Goal: Task Accomplishment & Management: Complete application form

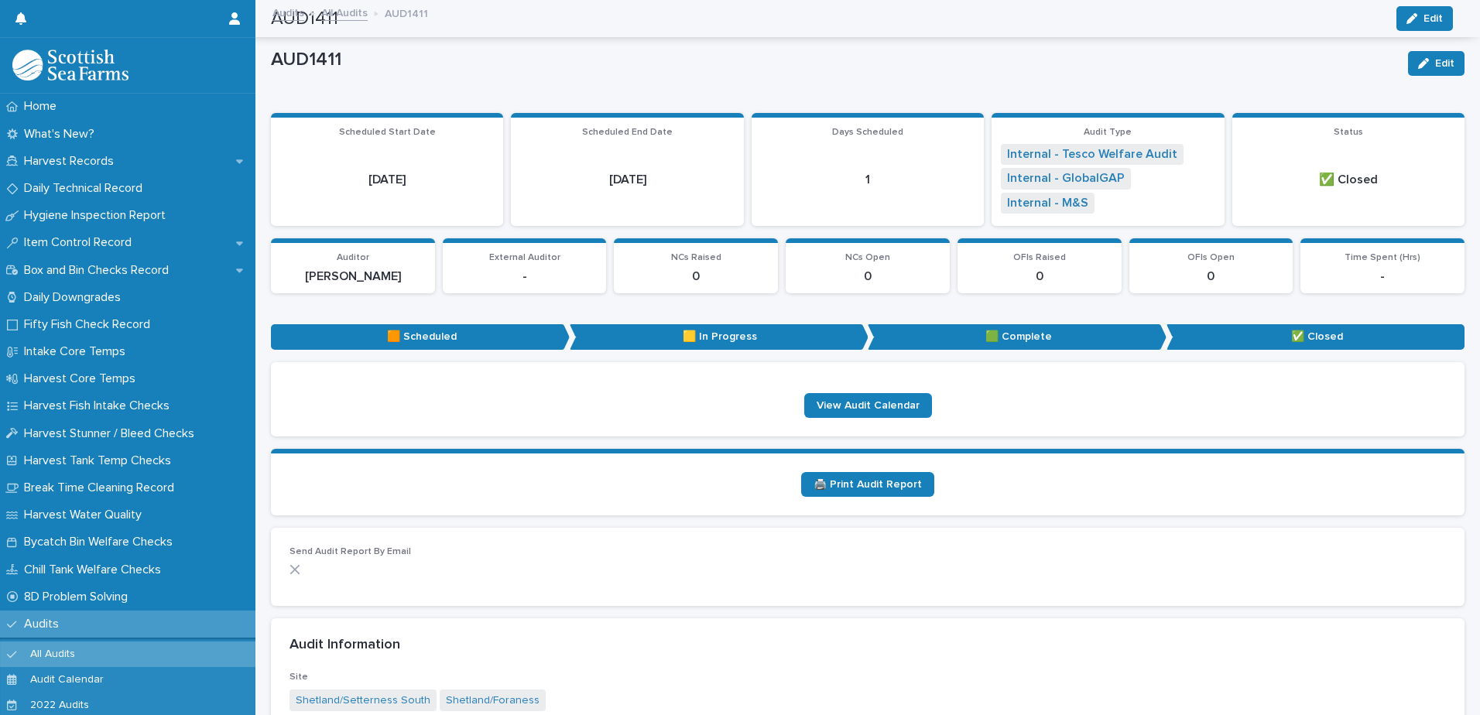
scroll to position [337, 0]
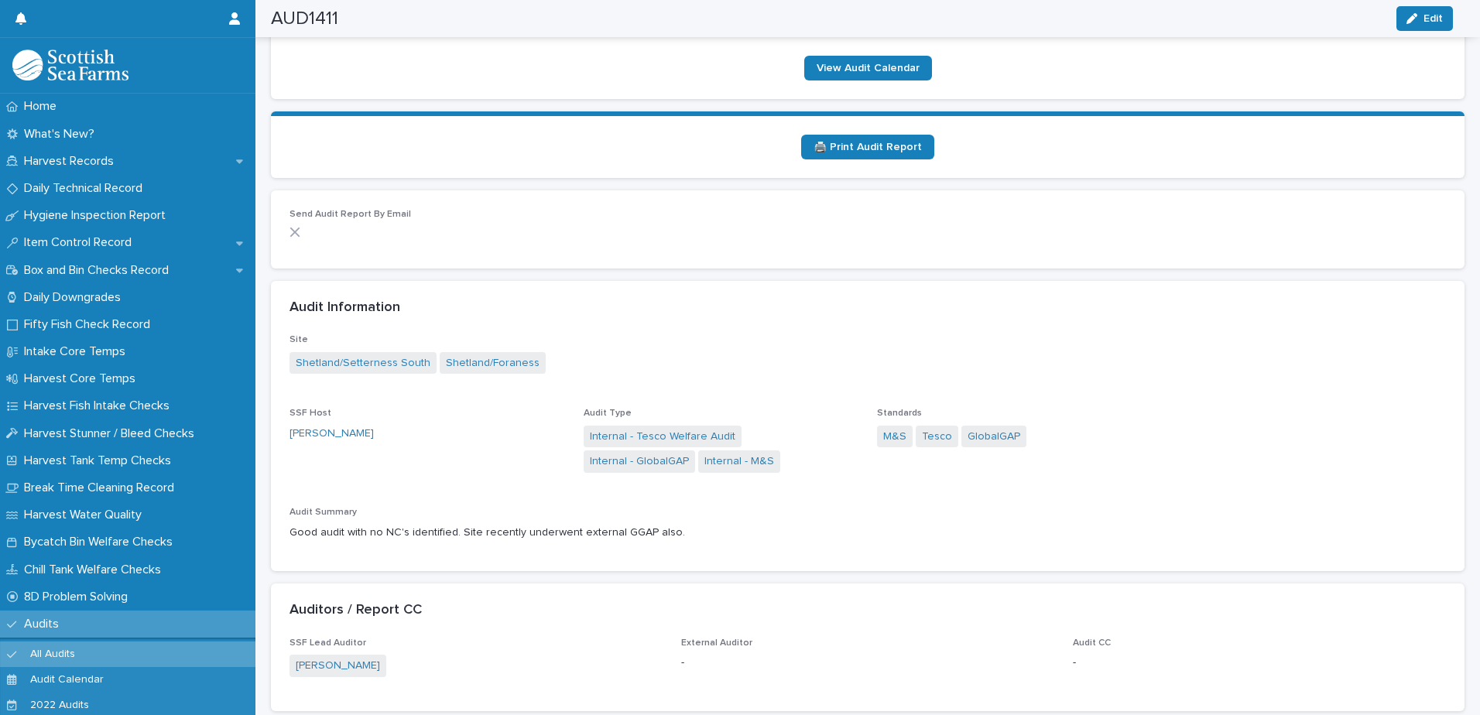
click at [63, 621] on p "Audits" at bounding box center [44, 624] width 53 height 15
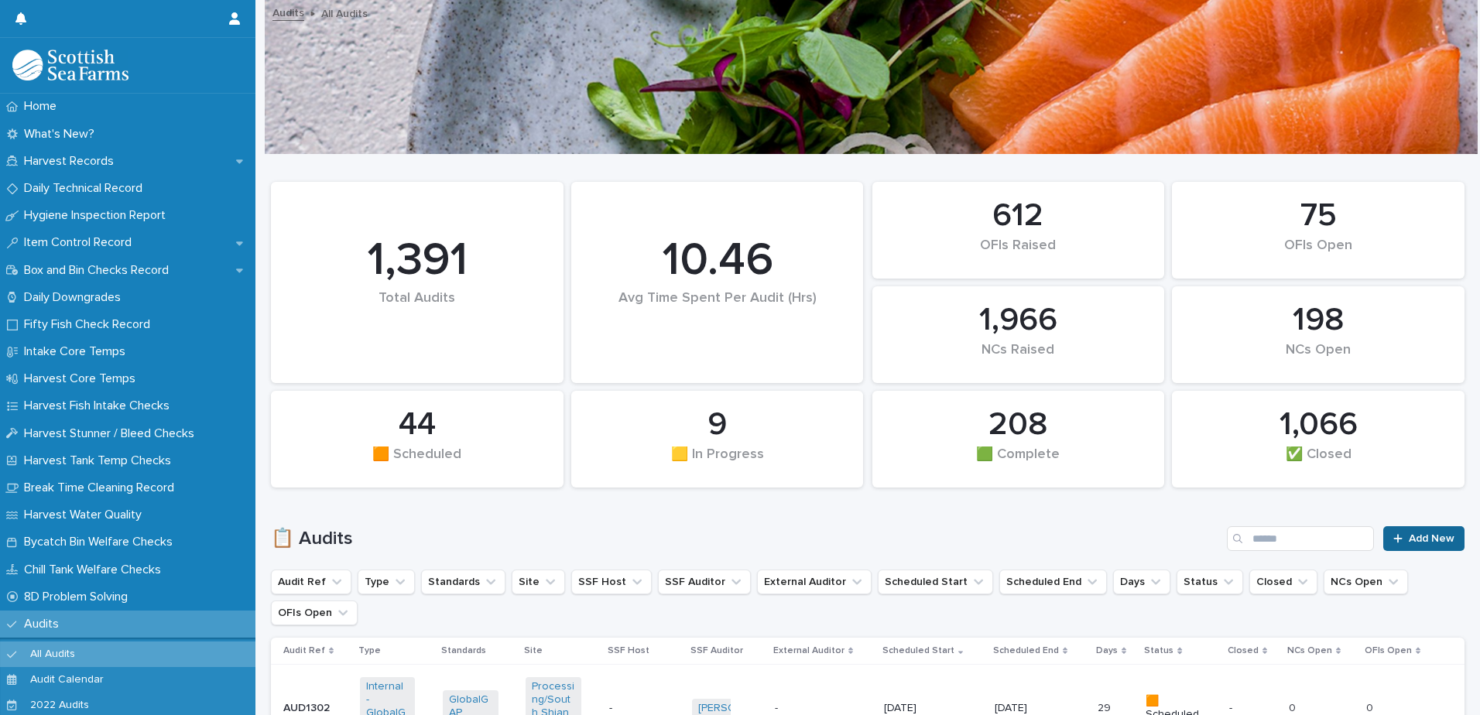
click at [1393, 540] on icon at bounding box center [1397, 538] width 9 height 11
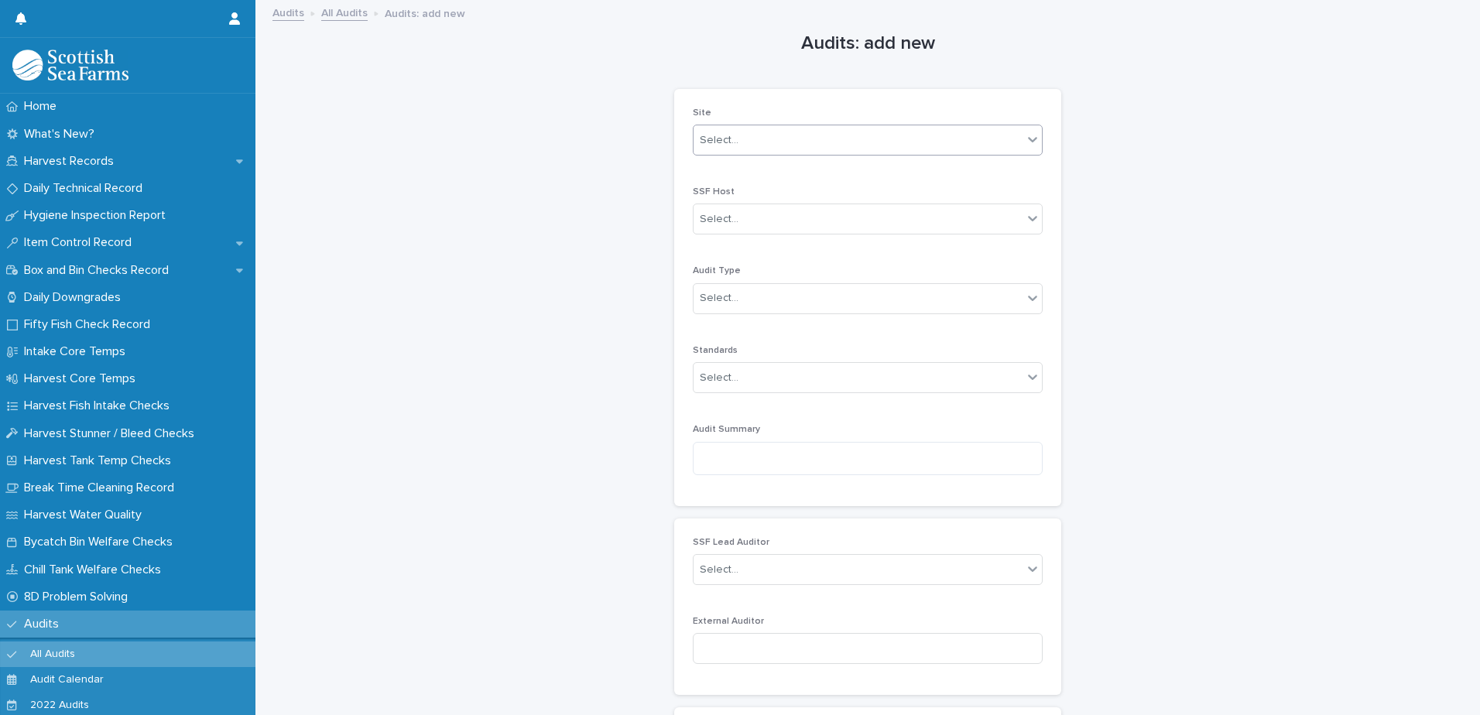
click at [798, 142] on div "Select..." at bounding box center [857, 141] width 329 height 26
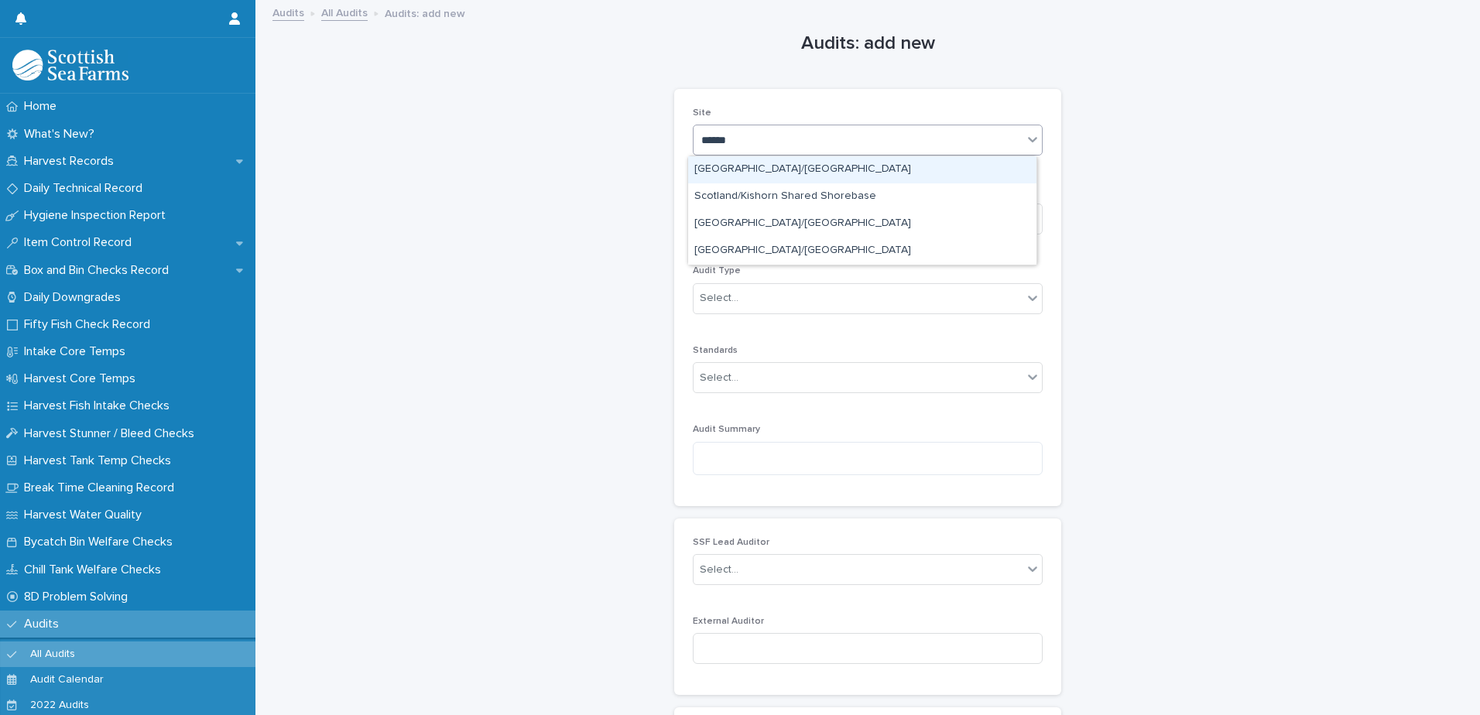
type input "*******"
click at [792, 158] on div "[GEOGRAPHIC_DATA]/[GEOGRAPHIC_DATA]" at bounding box center [862, 169] width 348 height 27
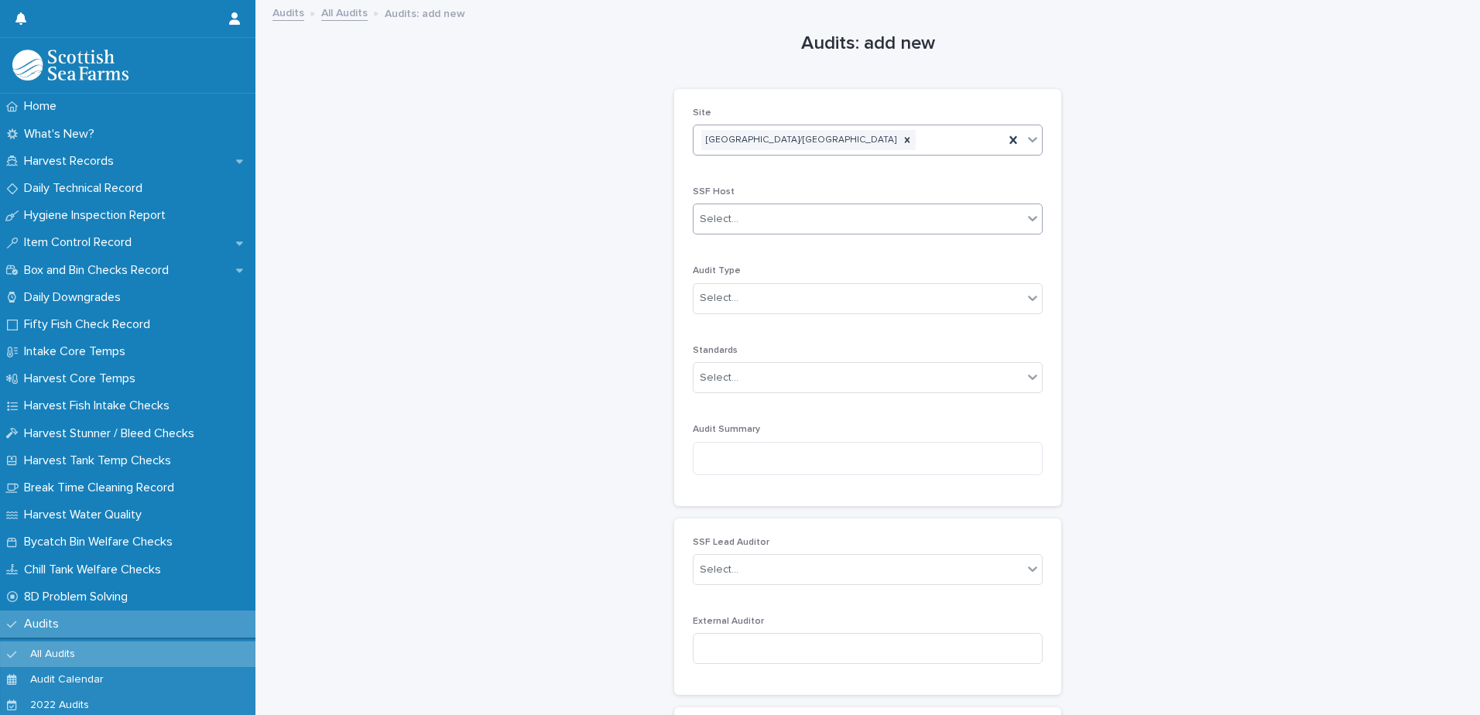
click at [765, 211] on div "Select..." at bounding box center [857, 220] width 329 height 26
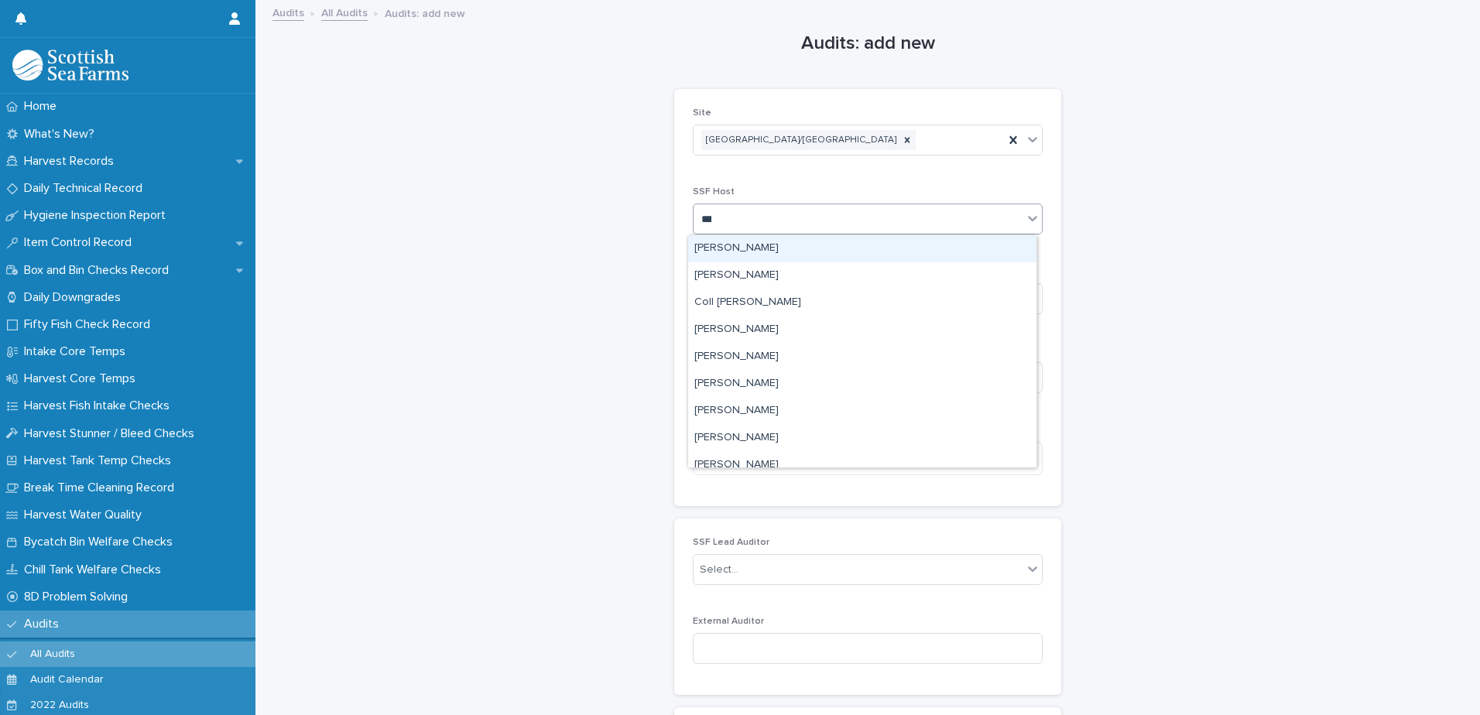
type input "****"
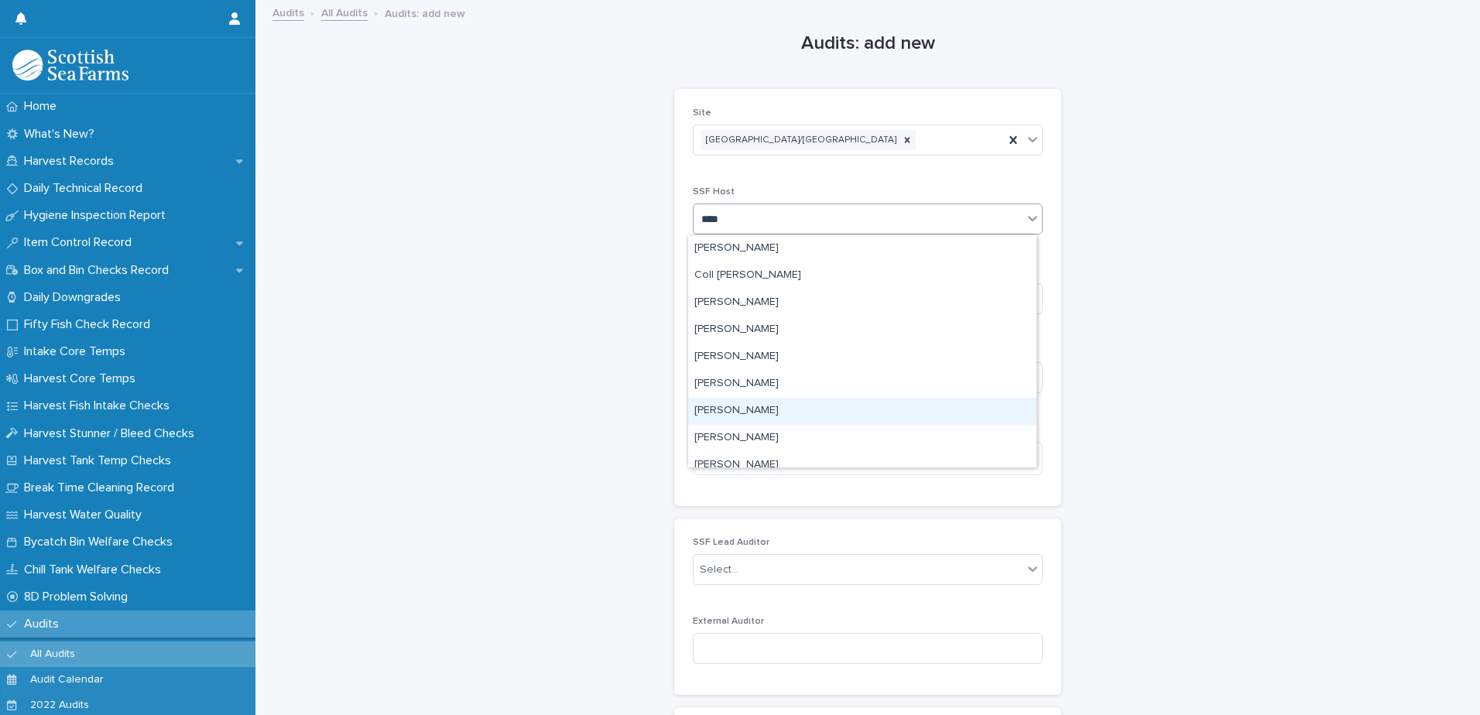
click at [718, 406] on div "[PERSON_NAME]" at bounding box center [862, 411] width 348 height 27
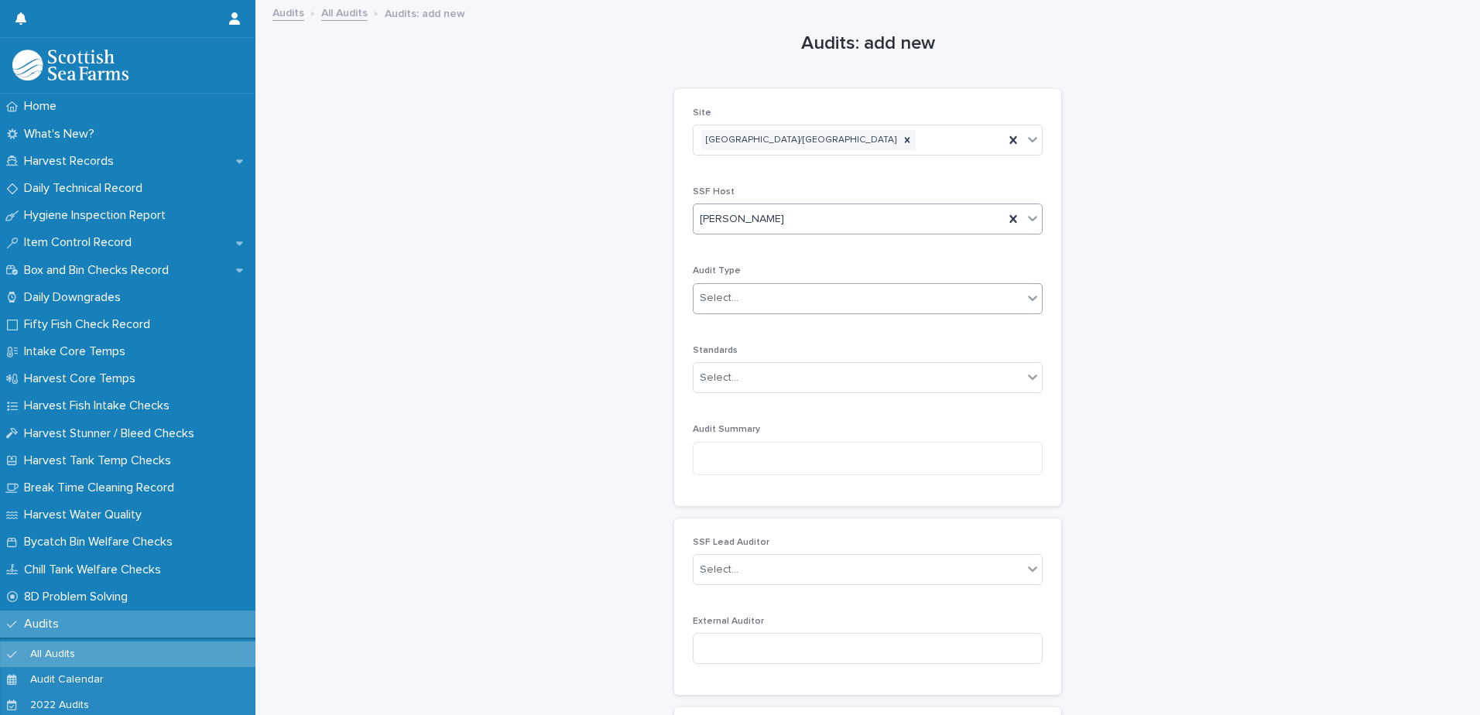
click at [734, 293] on div "Select..." at bounding box center [857, 299] width 329 height 26
type input "*****"
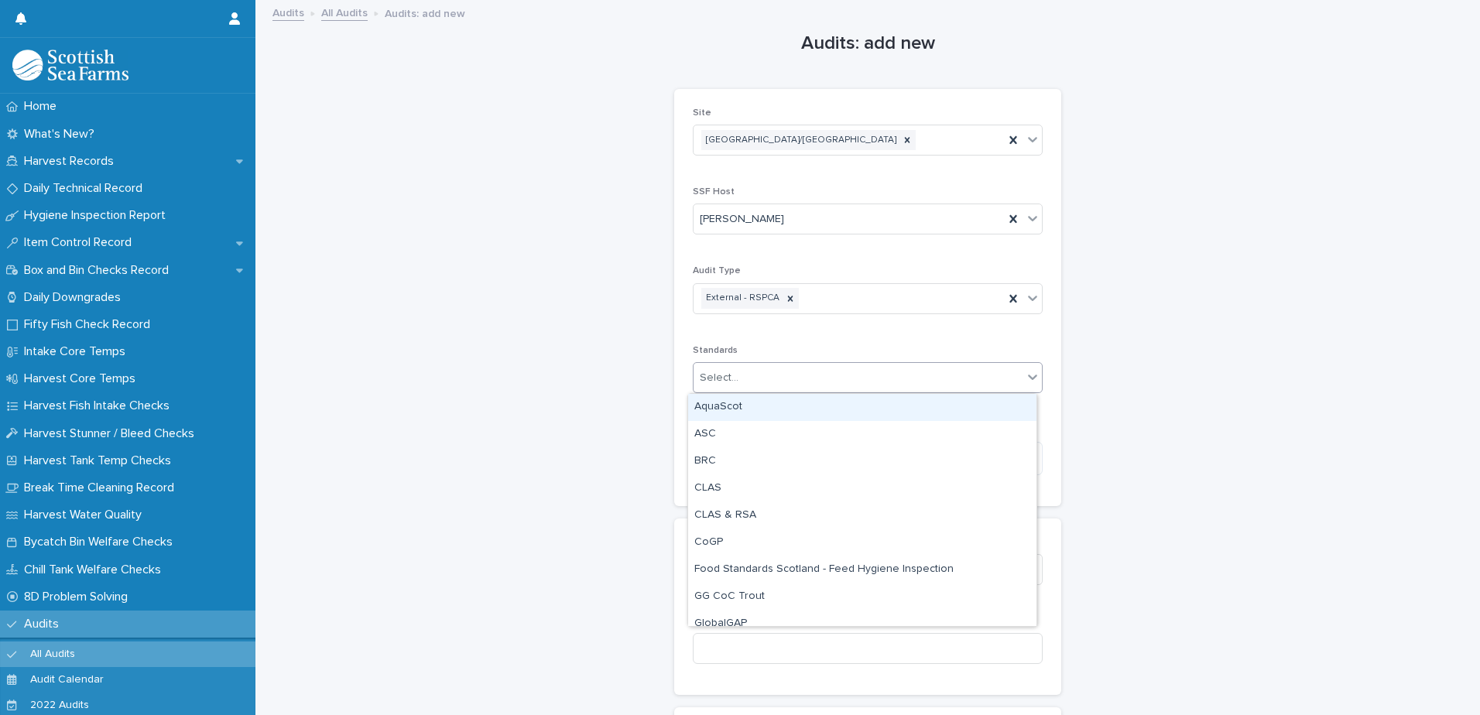
click at [740, 391] on div "Select..." at bounding box center [868, 377] width 350 height 31
type input "*****"
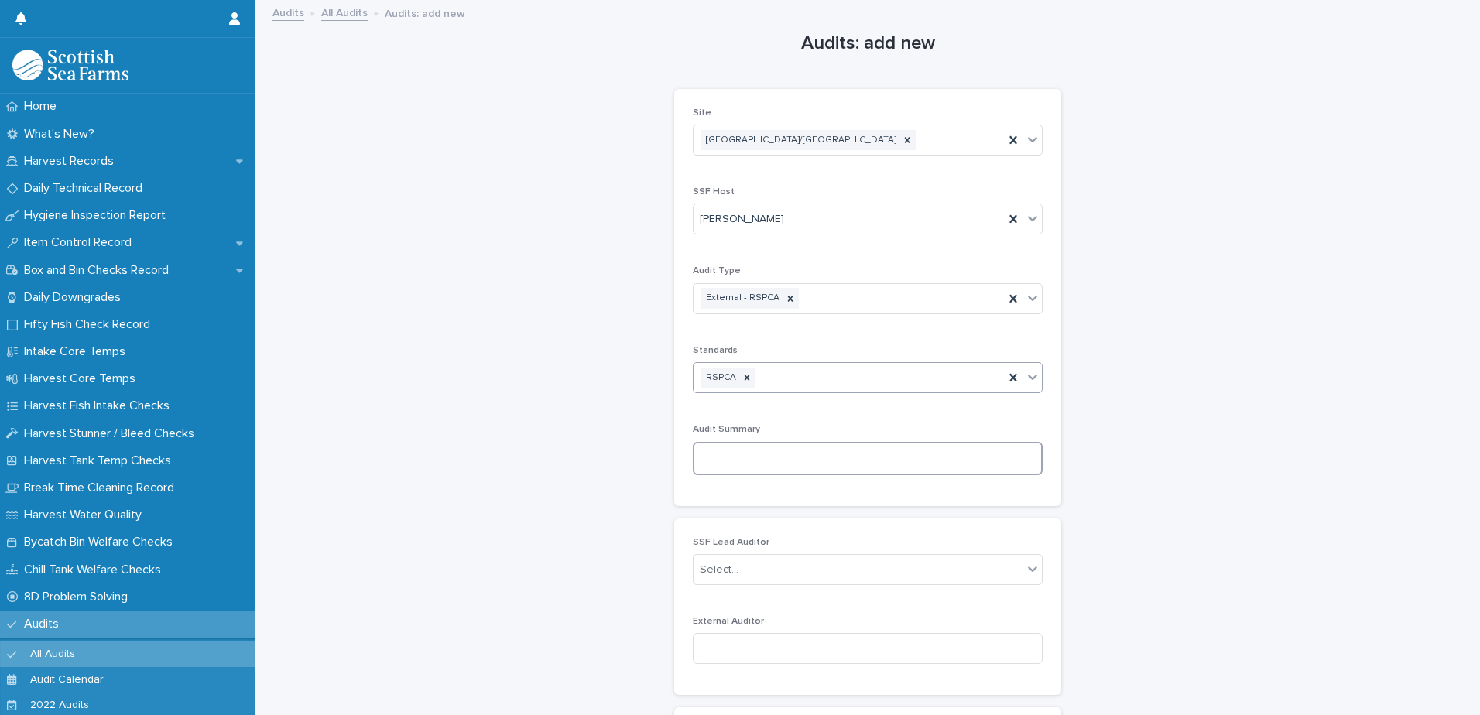
click at [786, 446] on textarea at bounding box center [868, 458] width 350 height 33
type textarea "**********"
click at [762, 593] on div "SSF Lead Auditor Select..." at bounding box center [868, 567] width 350 height 60
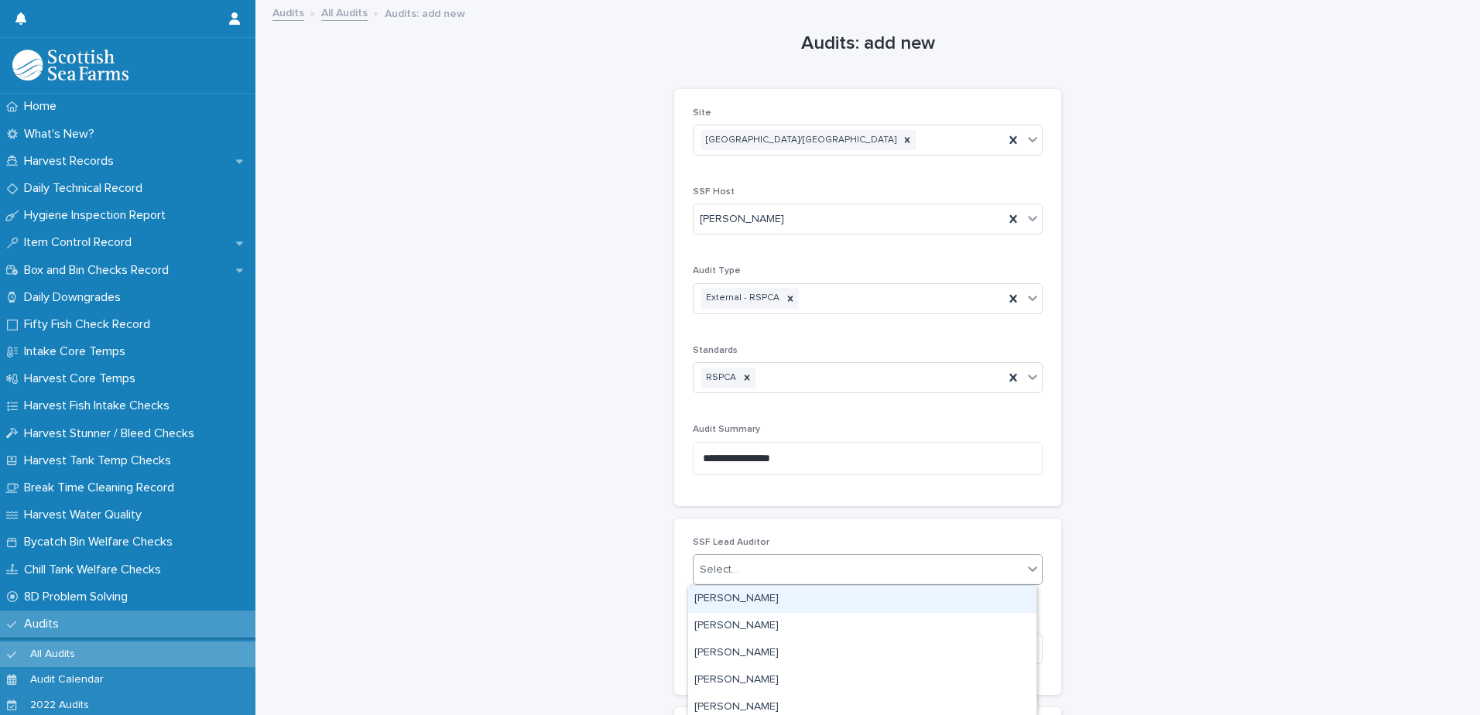
click at [768, 574] on div "Select..." at bounding box center [857, 570] width 329 height 26
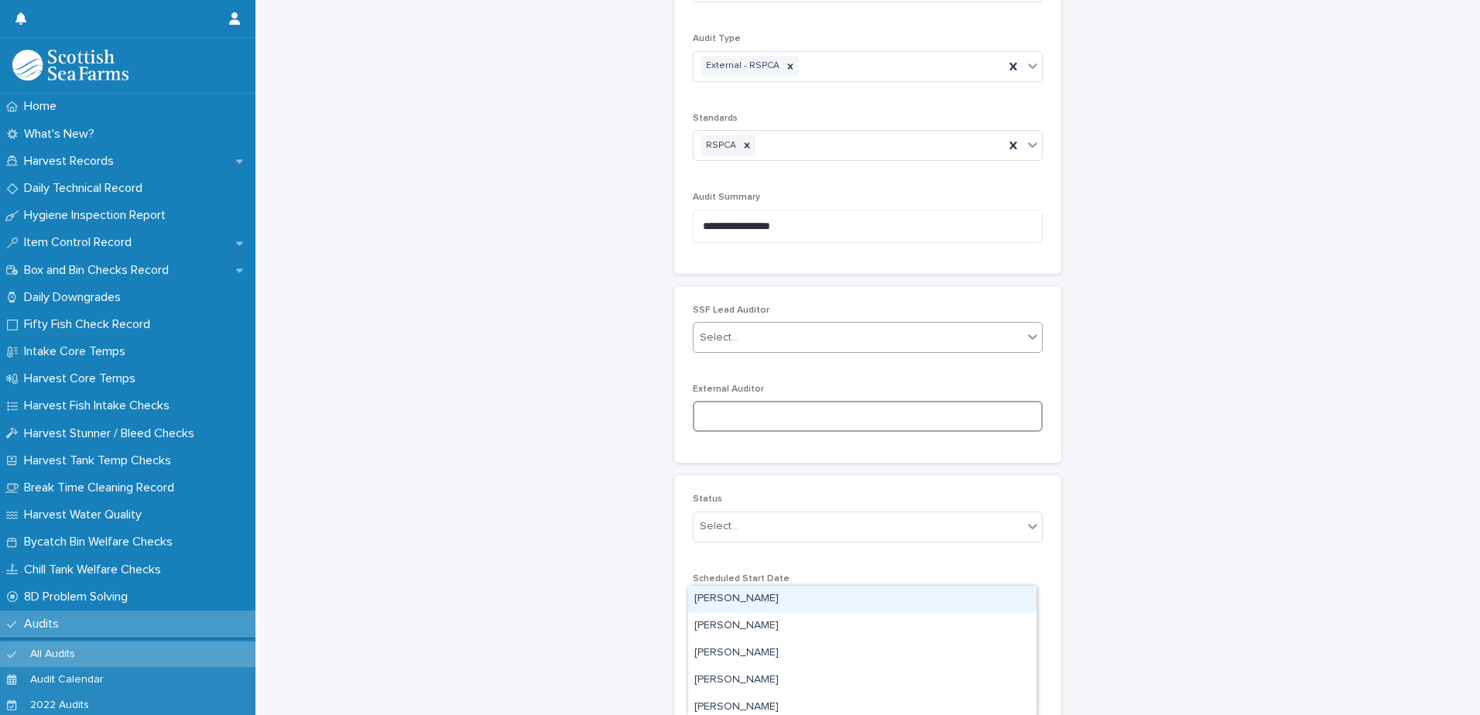
click at [755, 418] on input at bounding box center [868, 416] width 350 height 31
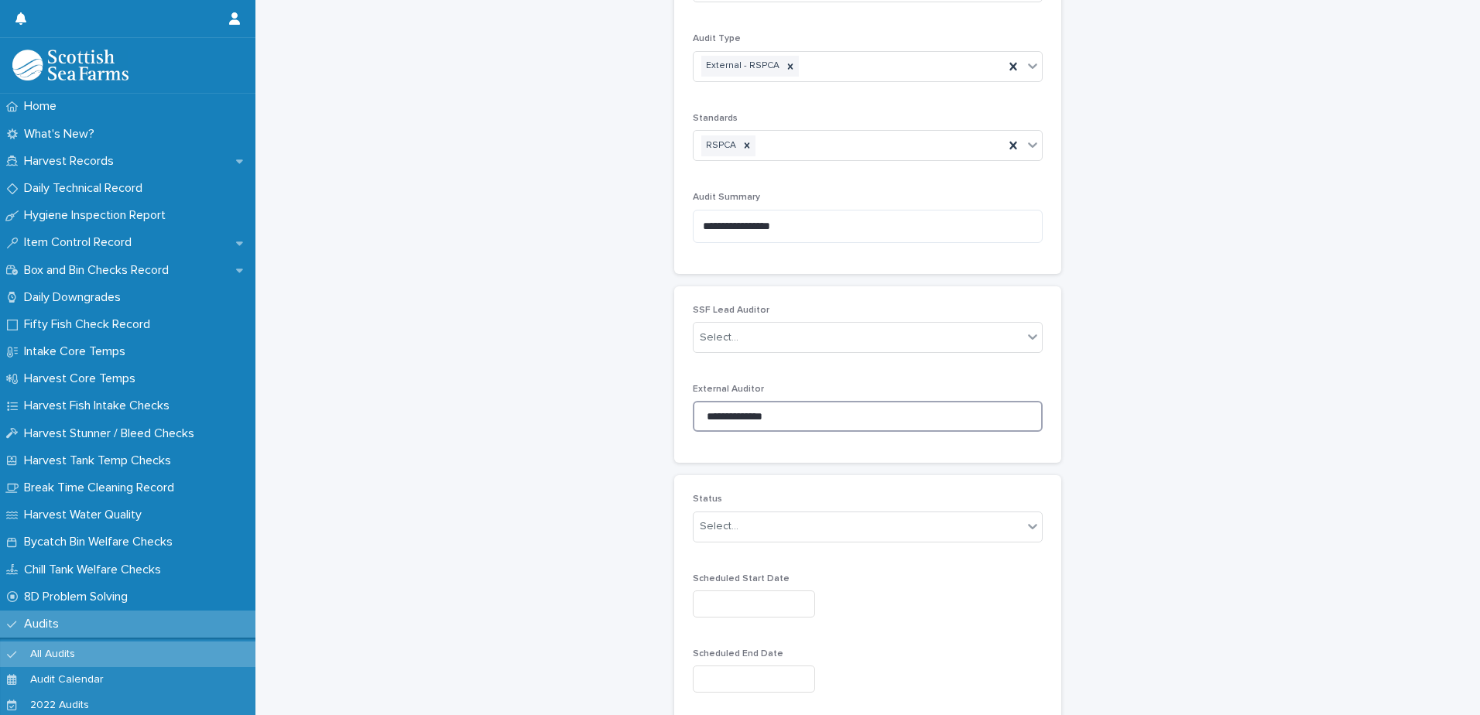
type input "**********"
type input "*"
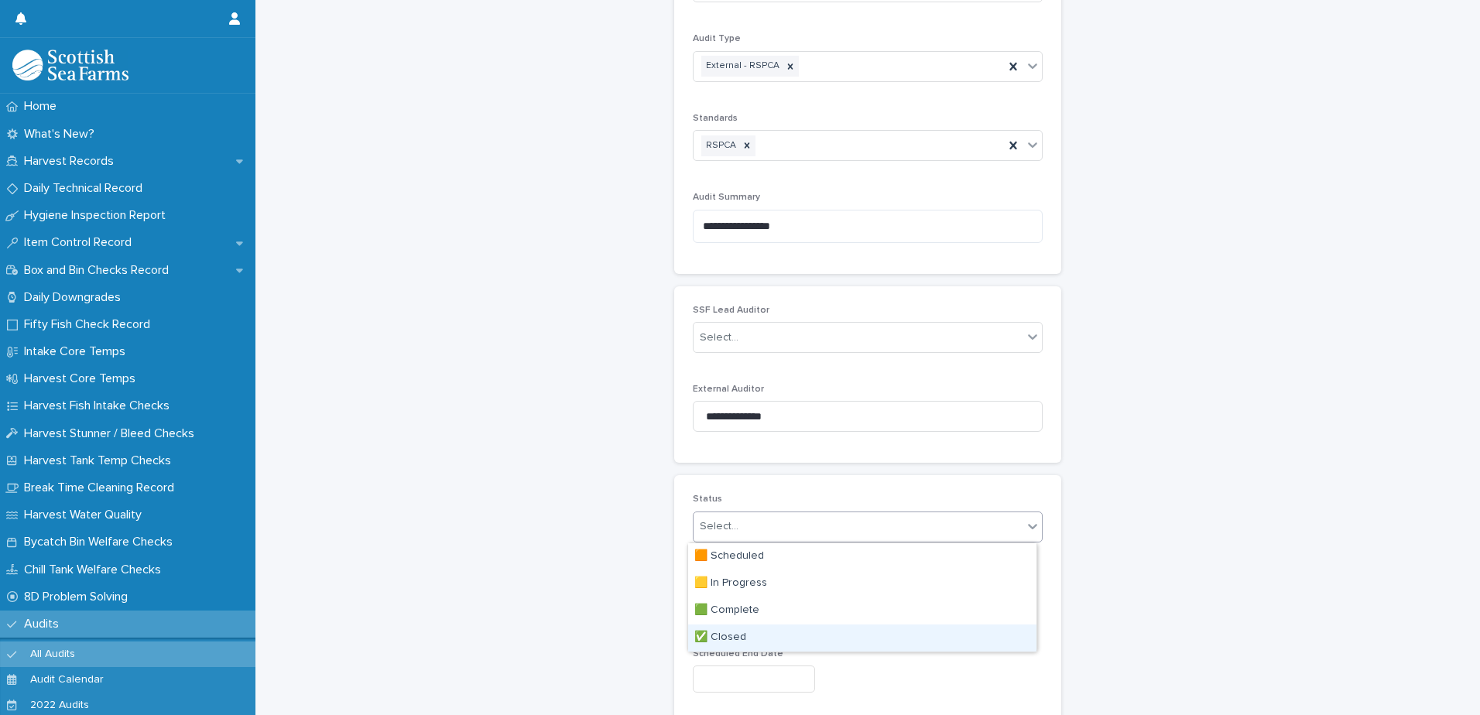
click at [738, 640] on div "✅ Closed" at bounding box center [862, 637] width 348 height 27
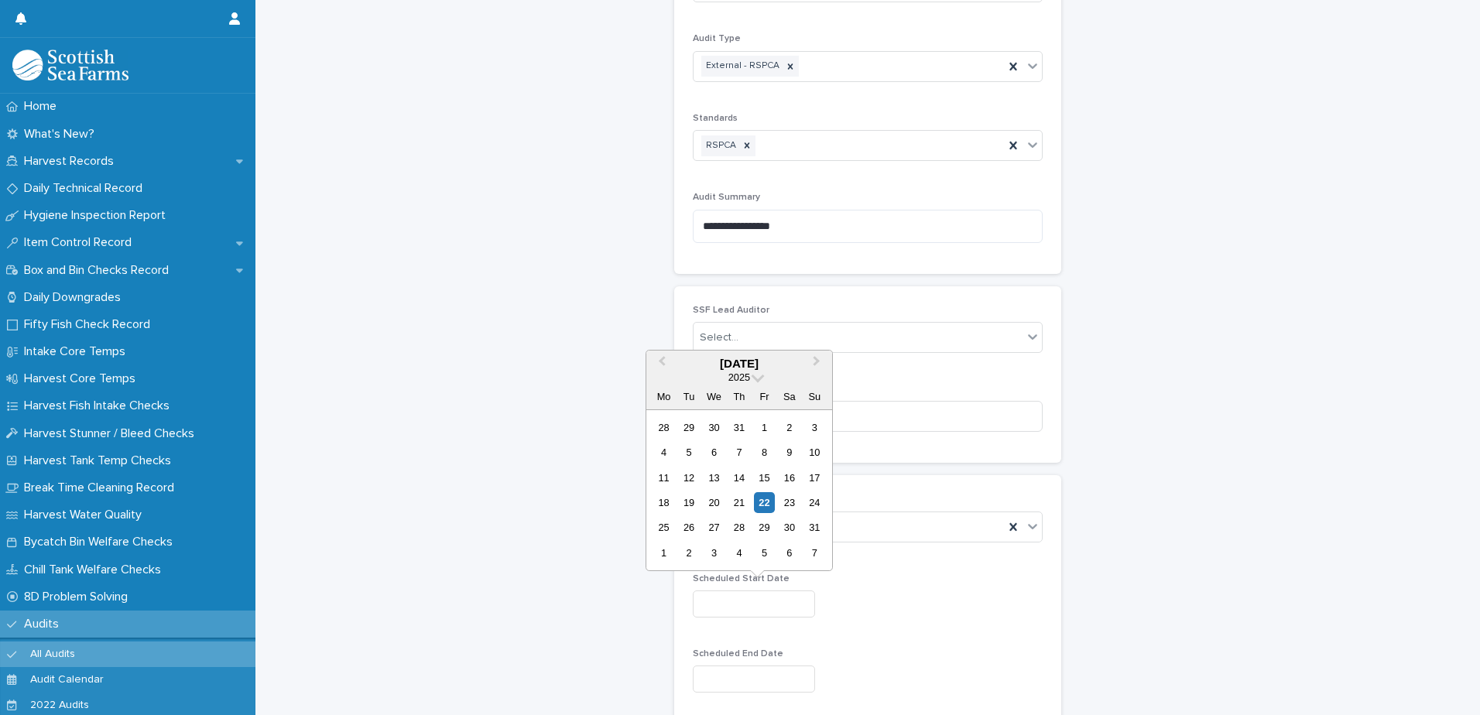
click at [741, 602] on input "text" at bounding box center [754, 603] width 122 height 27
click at [739, 496] on div "21" at bounding box center [738, 502] width 21 height 21
type input "*********"
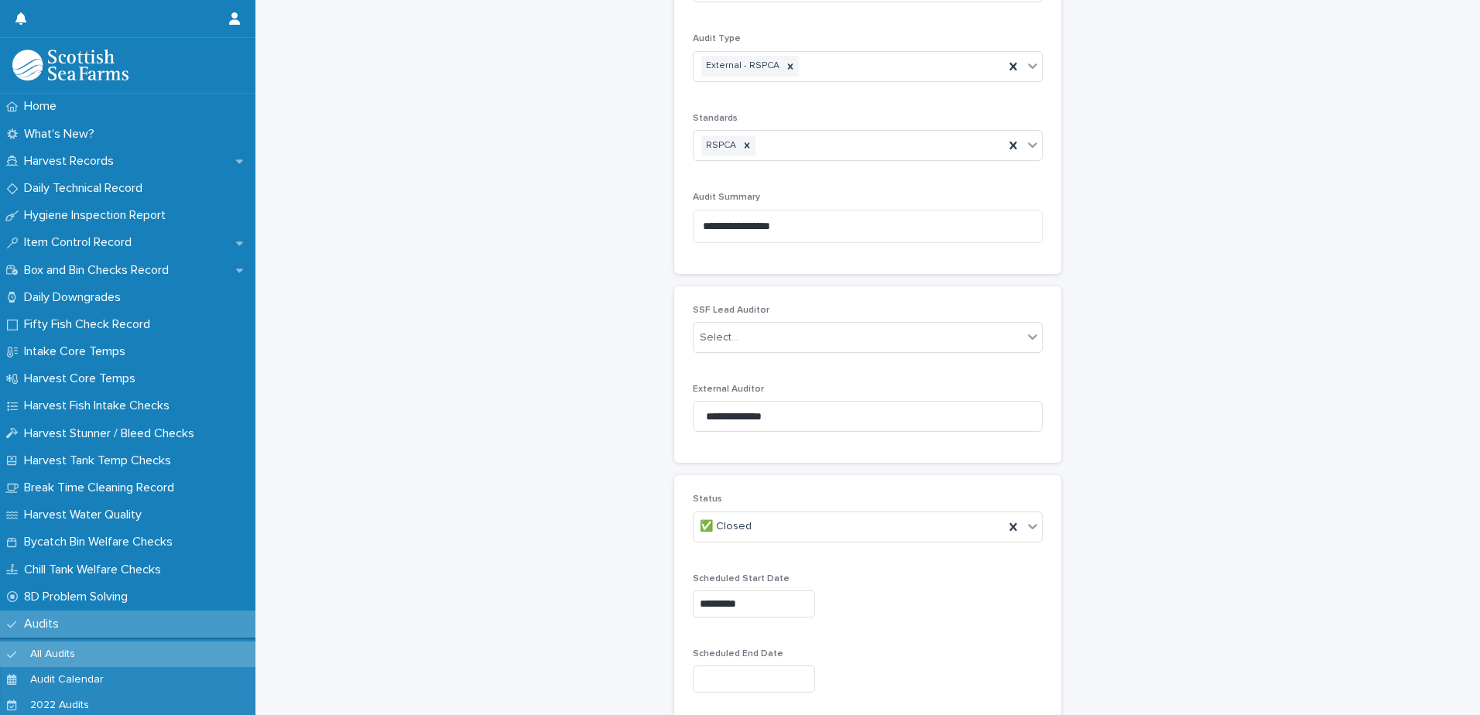
click at [730, 664] on div "Scheduled End Date" at bounding box center [868, 676] width 350 height 56
click at [717, 682] on input "text" at bounding box center [754, 678] width 122 height 27
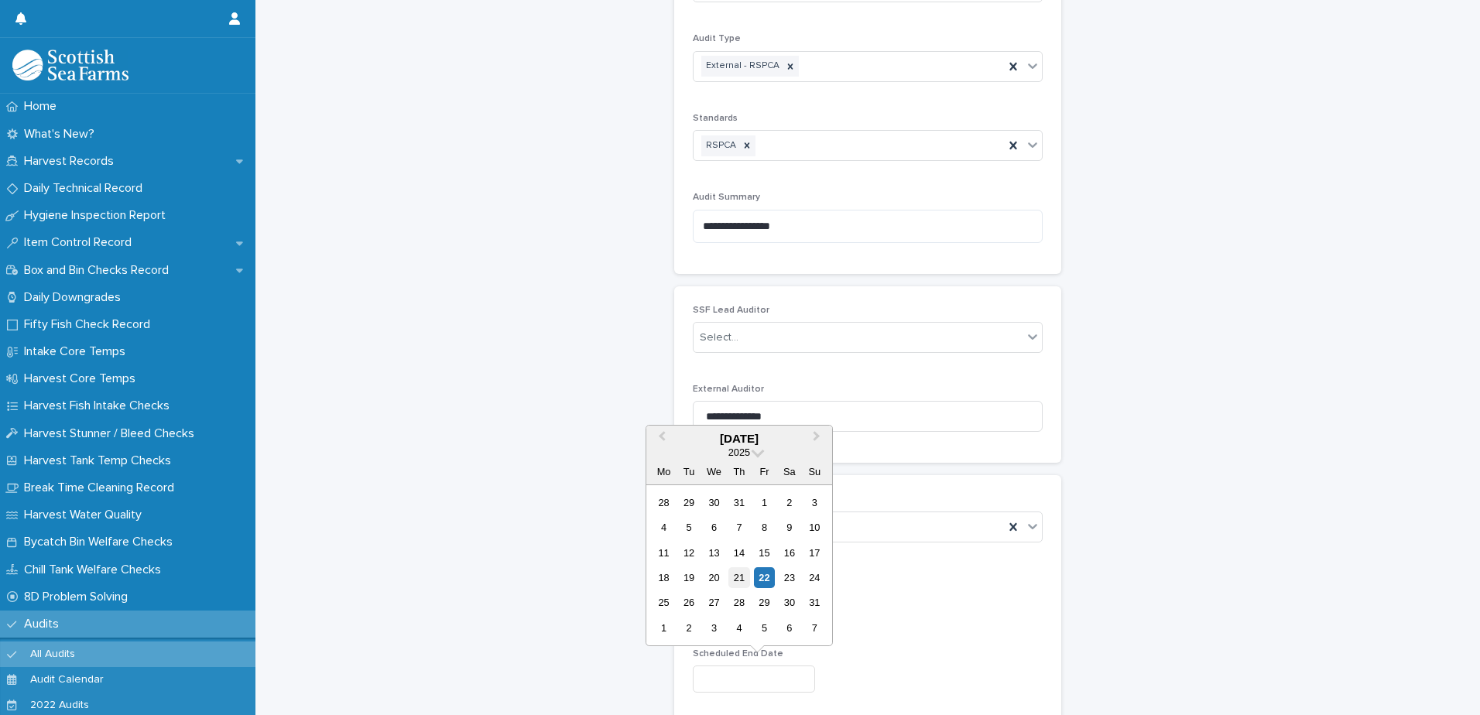
click at [731, 570] on div "21" at bounding box center [738, 577] width 21 height 21
type input "*********"
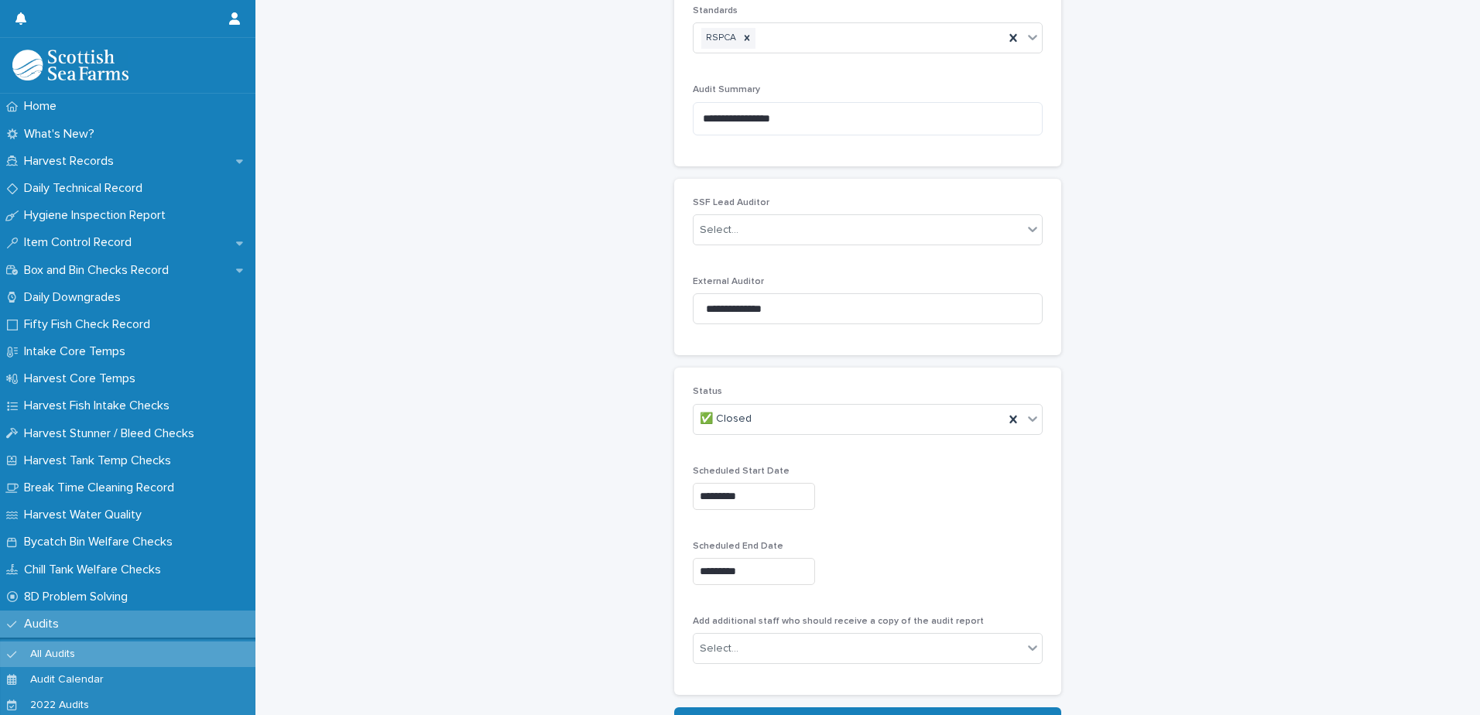
scroll to position [446, 0]
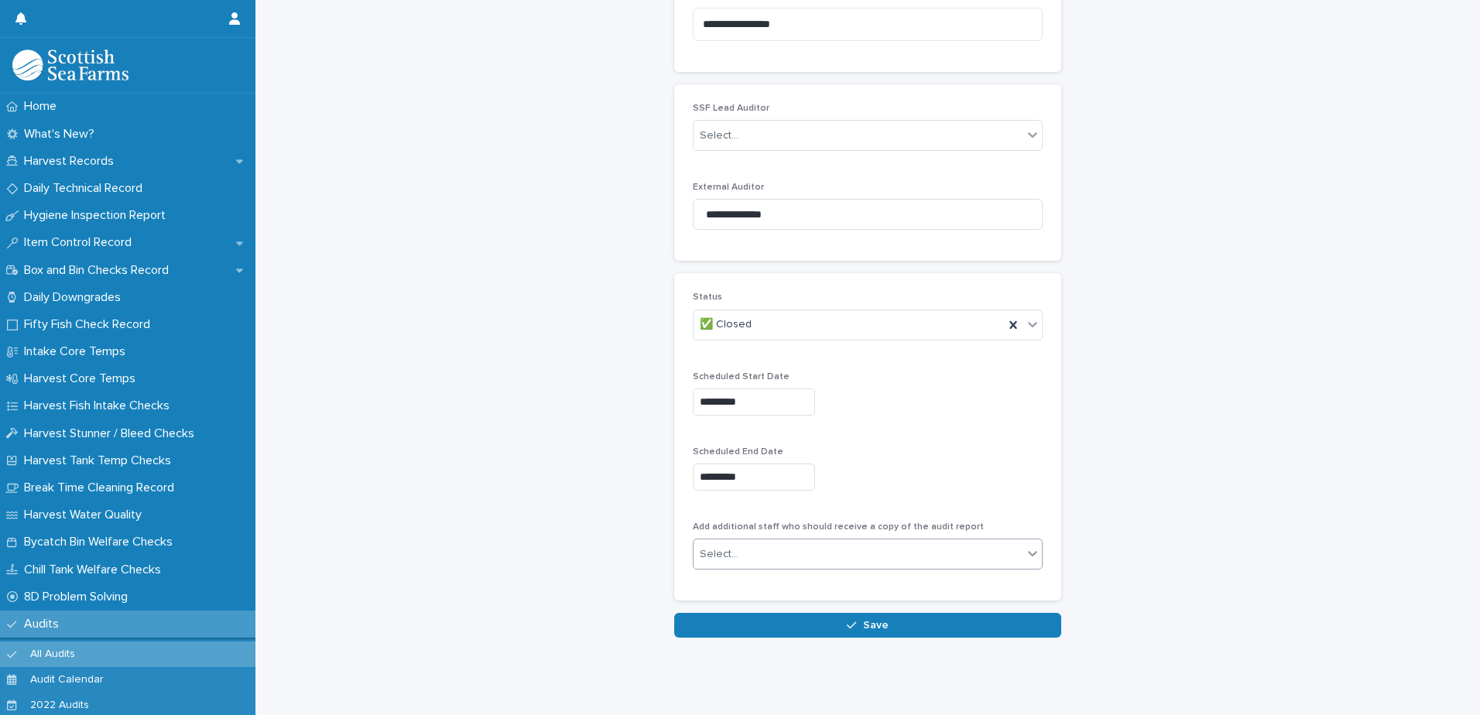
click at [849, 553] on div "Select..." at bounding box center [857, 555] width 329 height 26
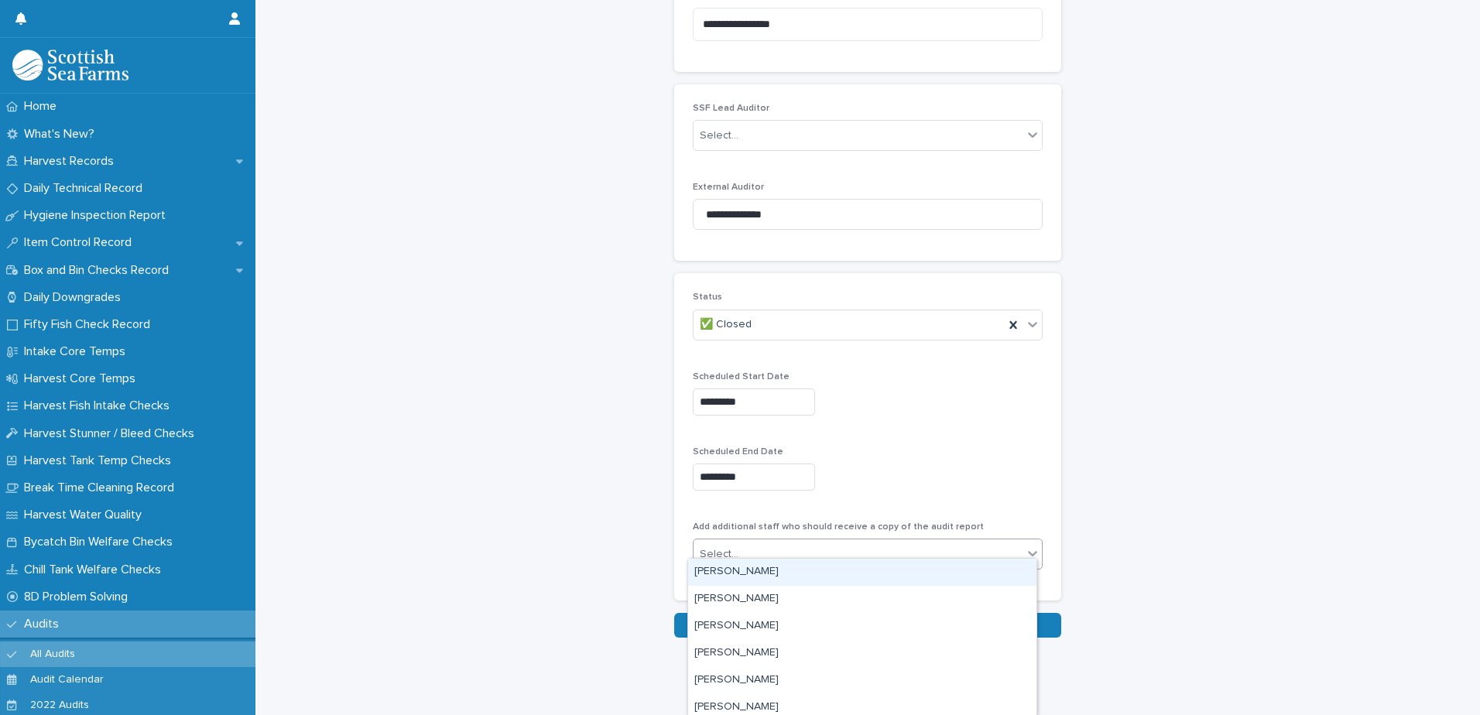
click at [850, 547] on div "Select..." at bounding box center [857, 555] width 329 height 26
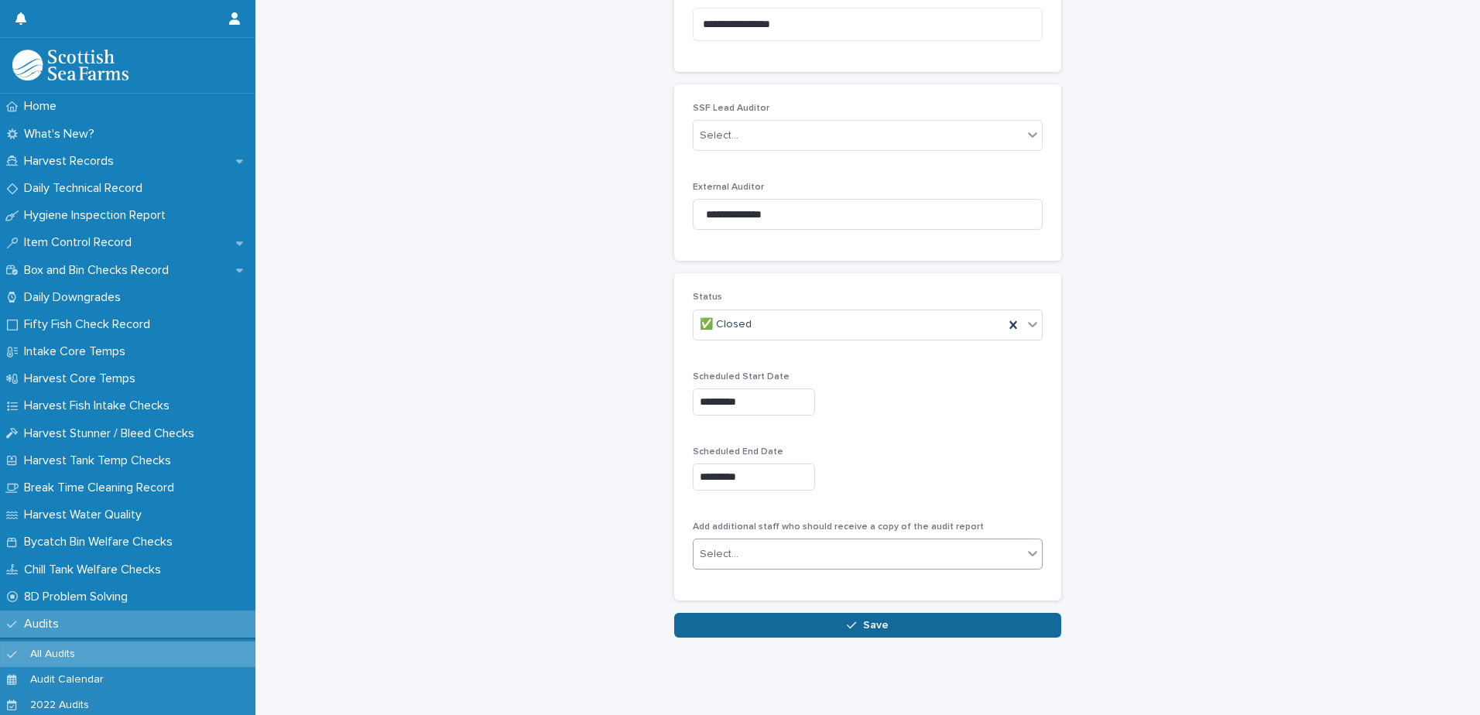
click at [841, 615] on button "Save" at bounding box center [867, 625] width 387 height 25
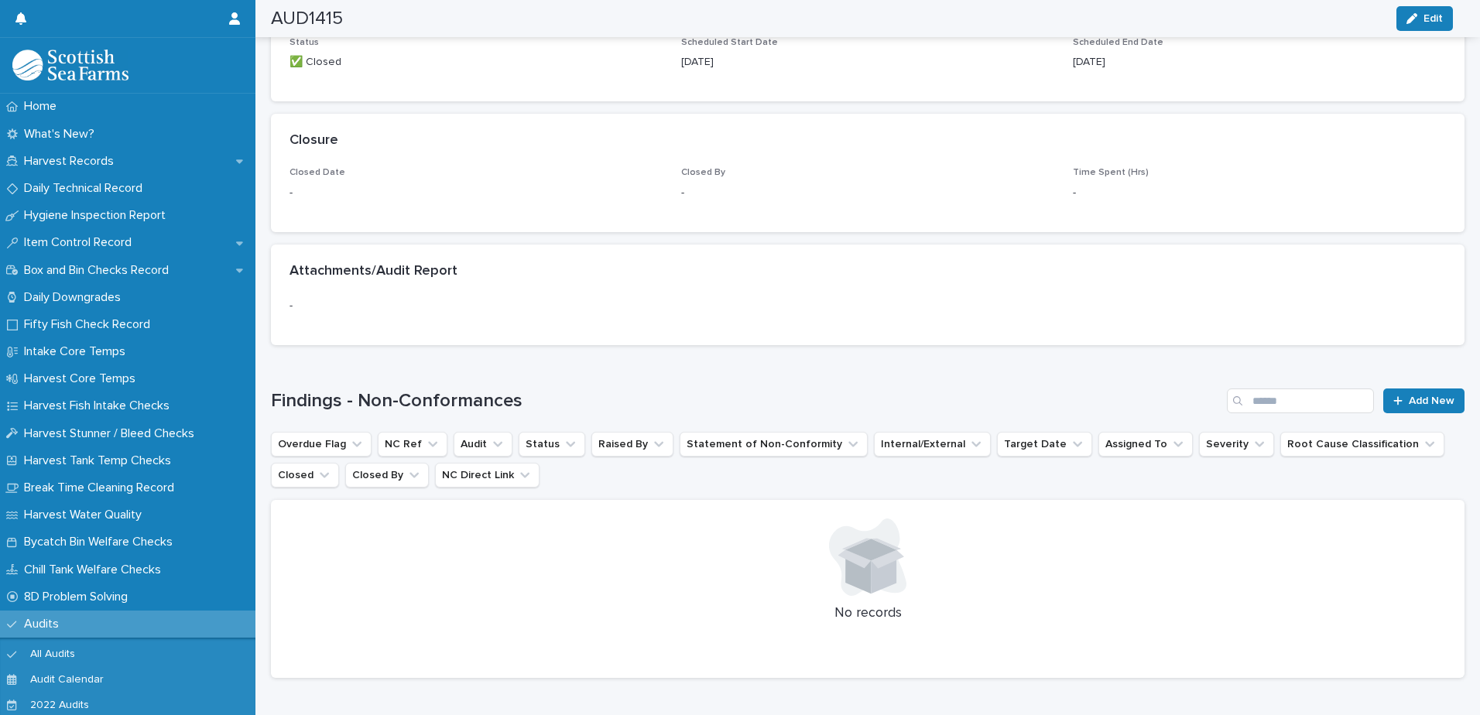
scroll to position [973, 0]
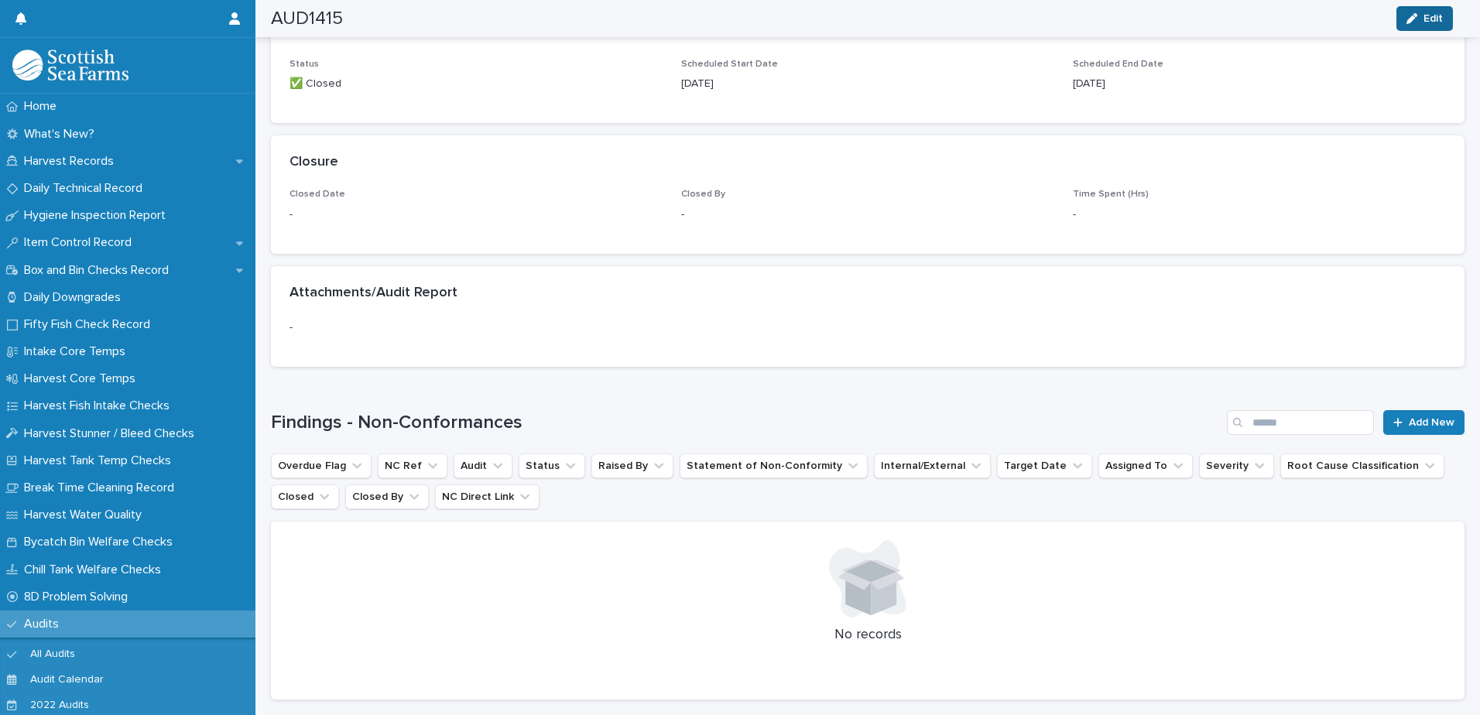
click at [1437, 23] on span "Edit" at bounding box center [1432, 18] width 19 height 11
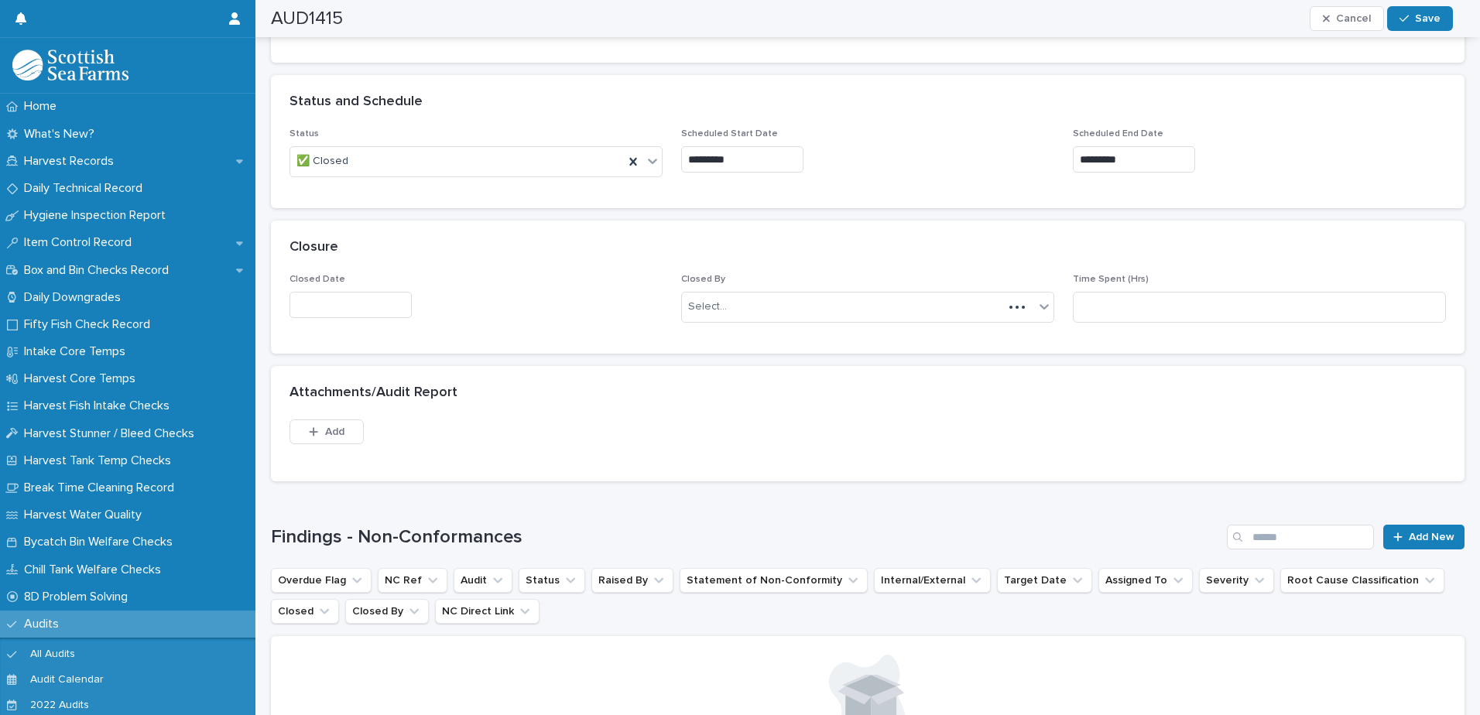
scroll to position [1031, 0]
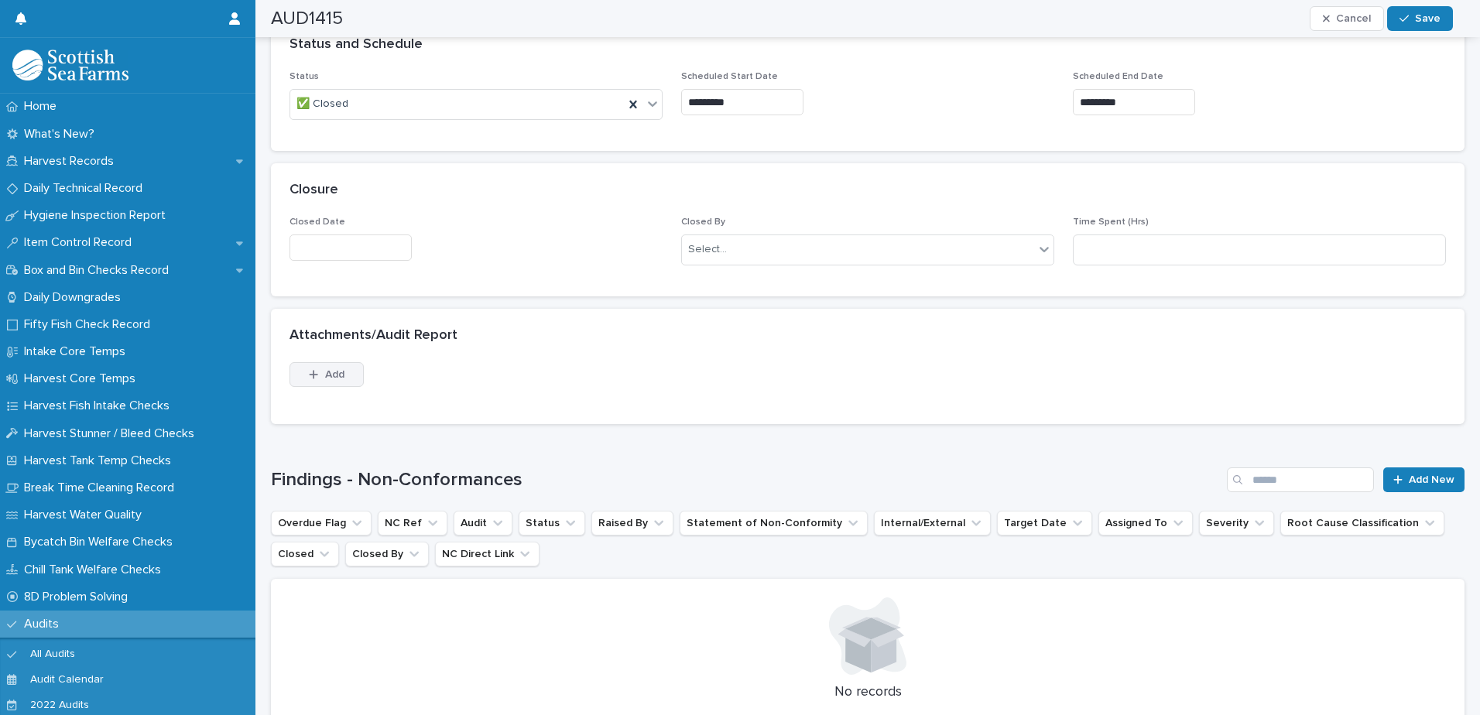
click at [315, 371] on icon "button" at bounding box center [313, 374] width 9 height 11
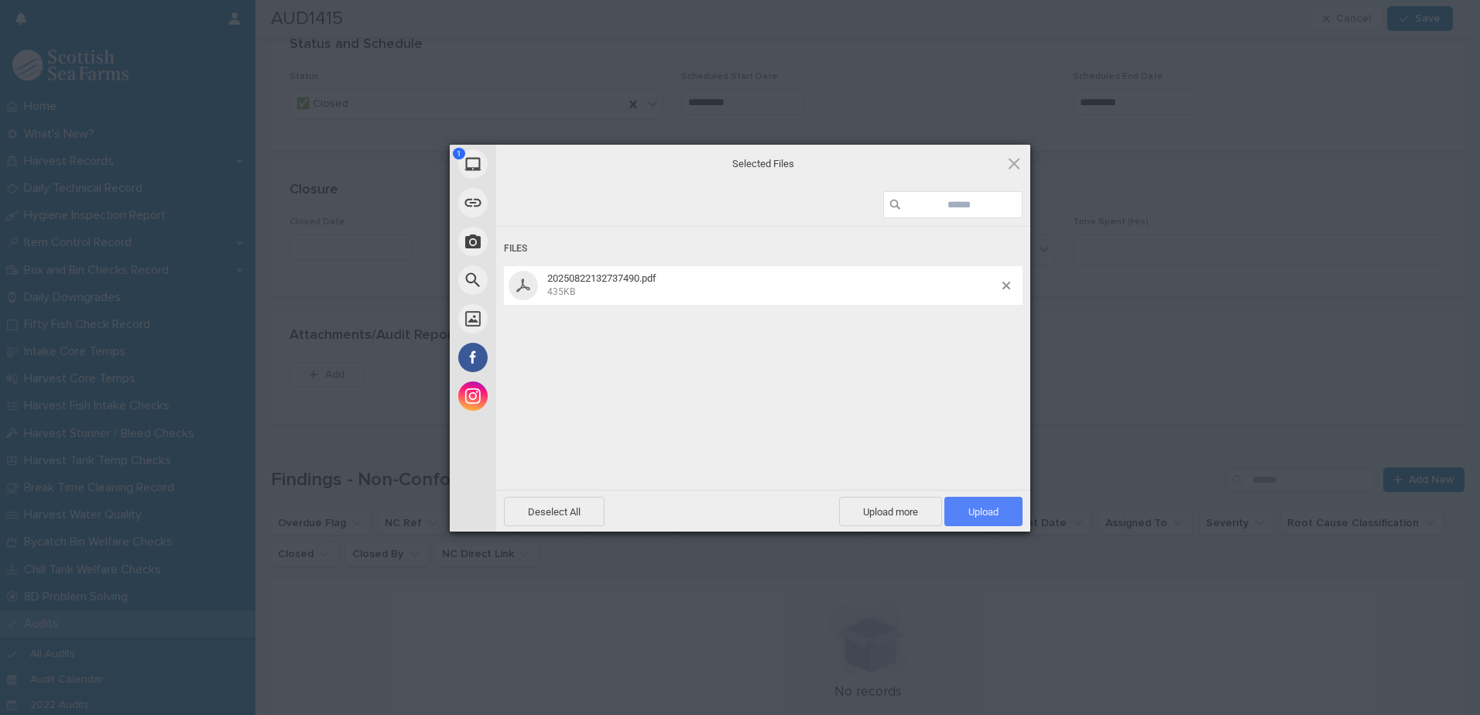
click at [954, 501] on span "Upload 1" at bounding box center [983, 511] width 78 height 29
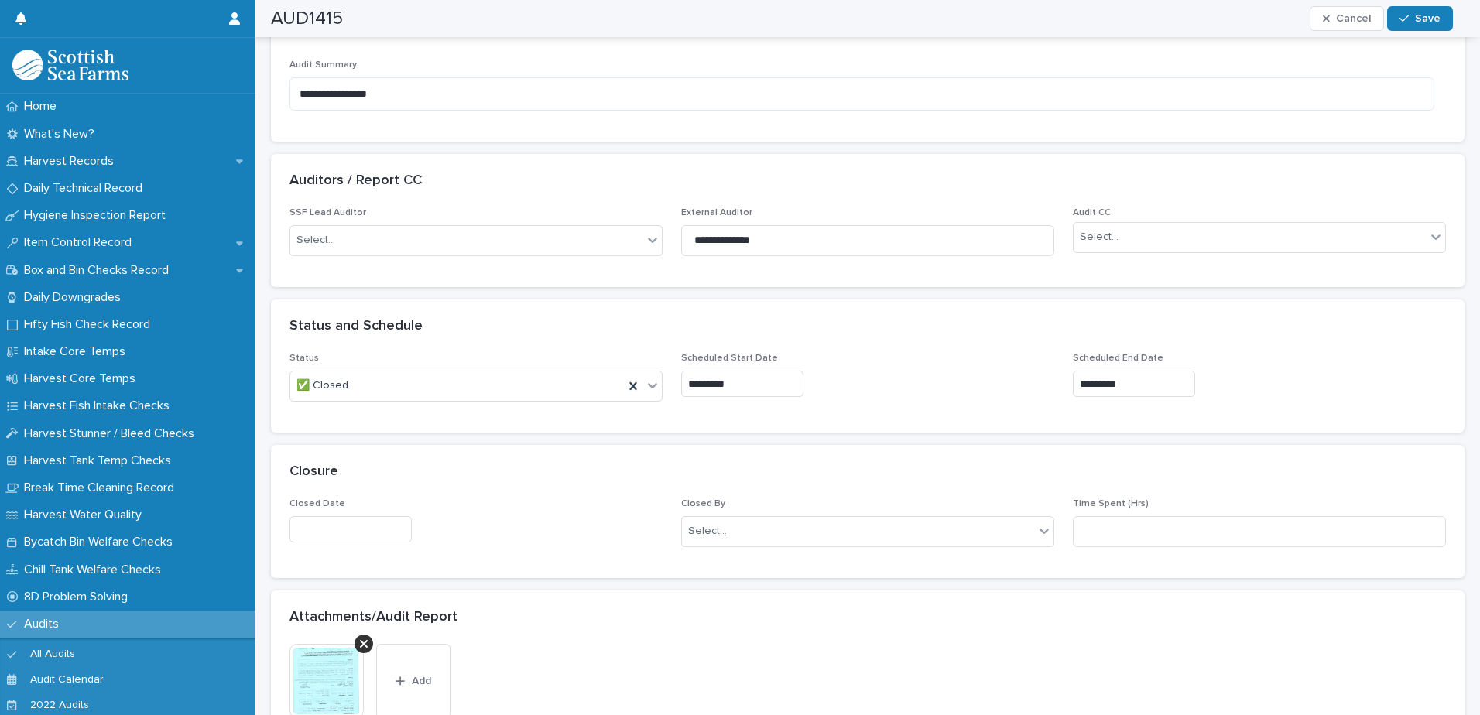
scroll to position [1059, 0]
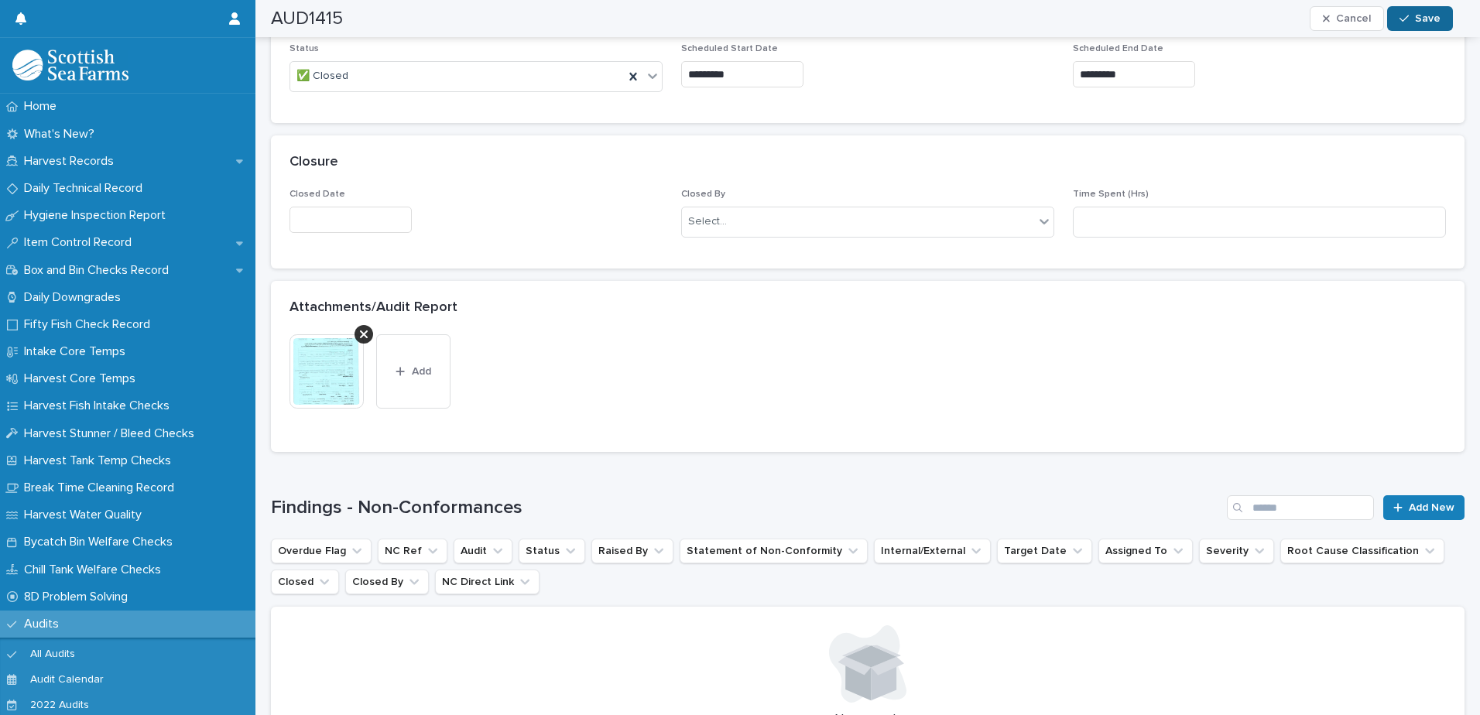
click at [1421, 22] on span "Save" at bounding box center [1428, 18] width 26 height 11
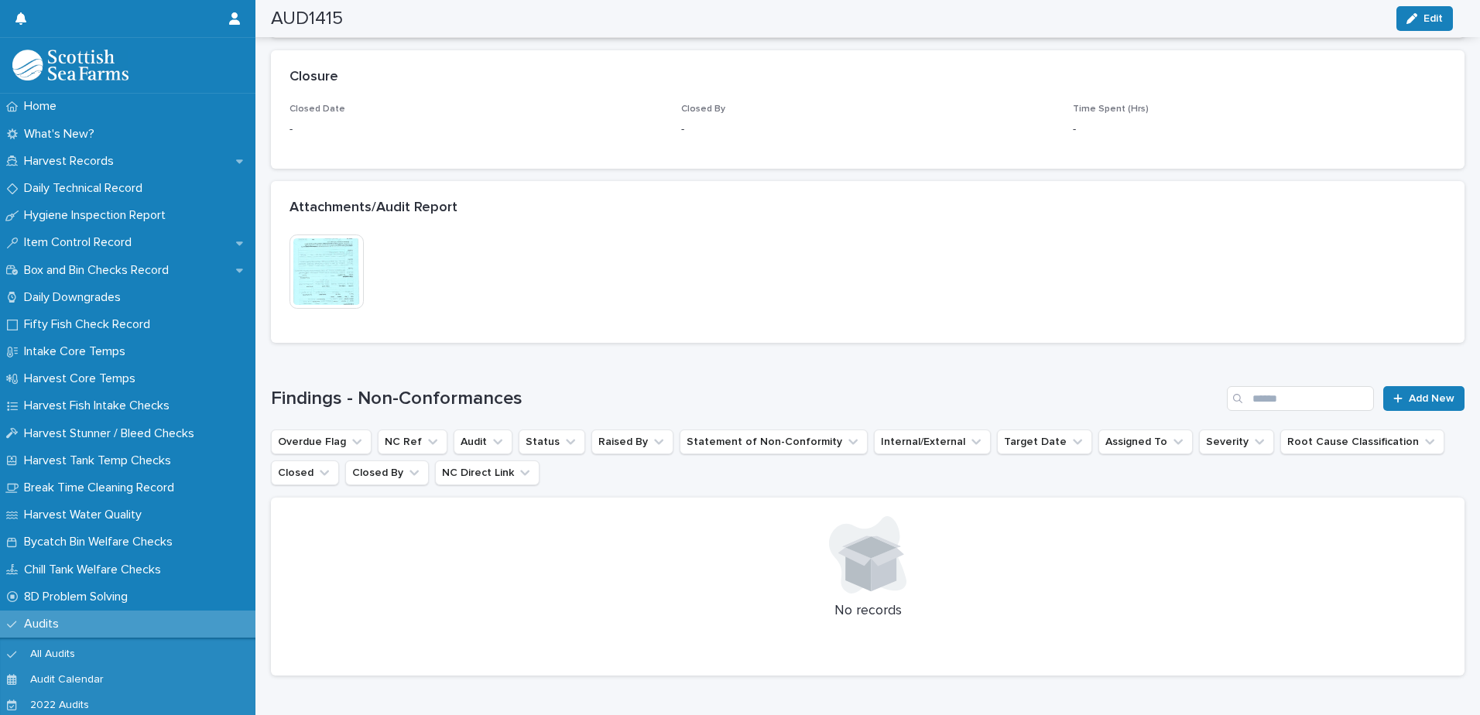
scroll to position [1004, 0]
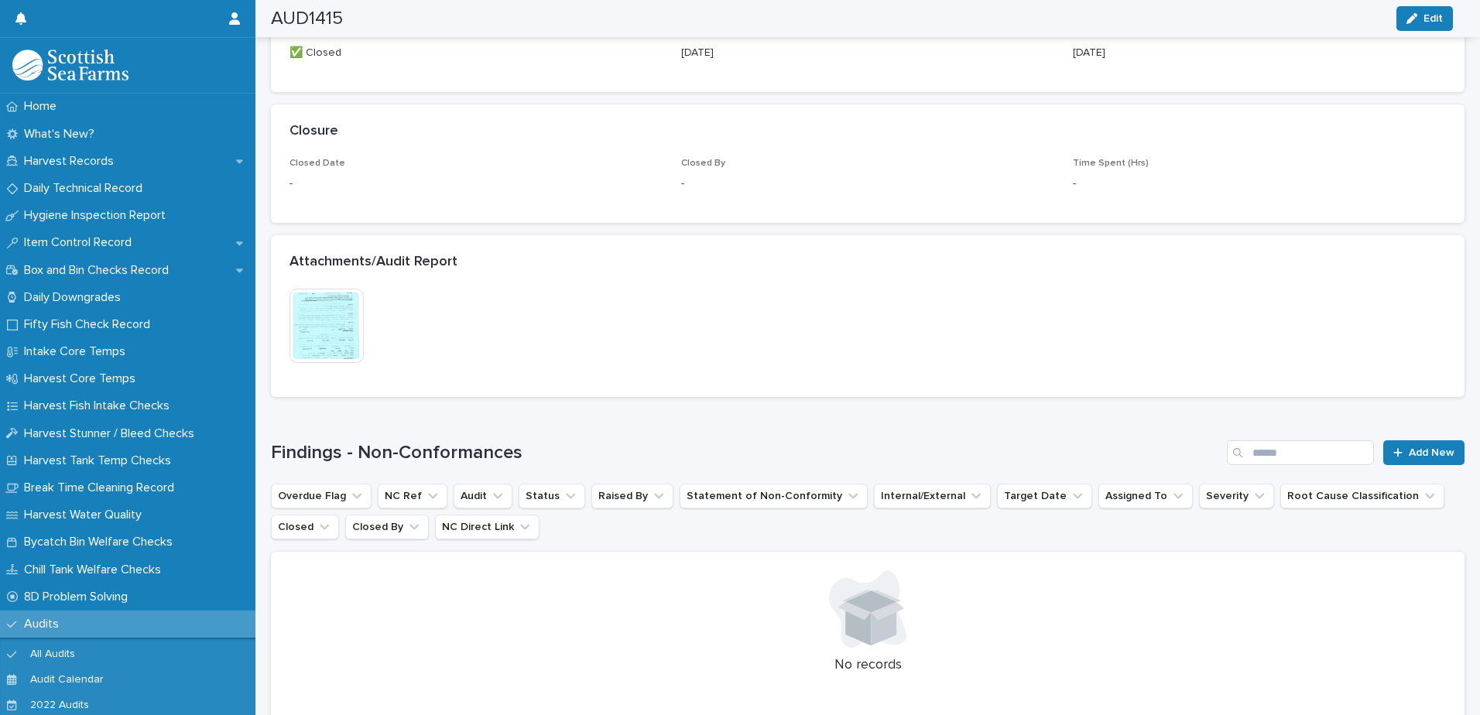
click at [319, 344] on img at bounding box center [326, 326] width 74 height 74
